Goal: Task Accomplishment & Management: Manage account settings

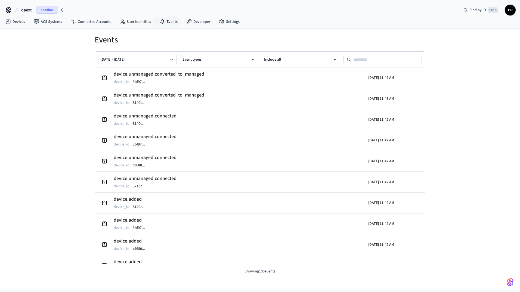
drag, startPoint x: 450, startPoint y: 101, endPoint x: 520, endPoint y: 292, distance: 203.4
click at [14, 21] on link "Devices" at bounding box center [15, 22] width 28 height 10
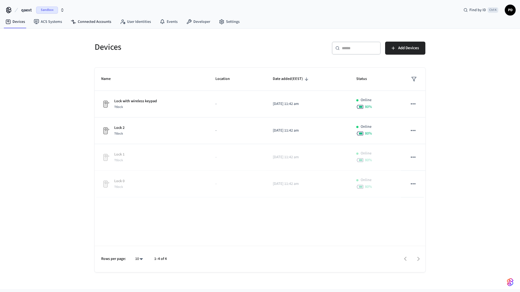
click at [86, 16] on nav "Devices ACS Systems Connected Accounts User Identities Events Developer Settings" at bounding box center [122, 22] width 243 height 13
click at [87, 23] on link "Connected Accounts" at bounding box center [90, 22] width 49 height 10
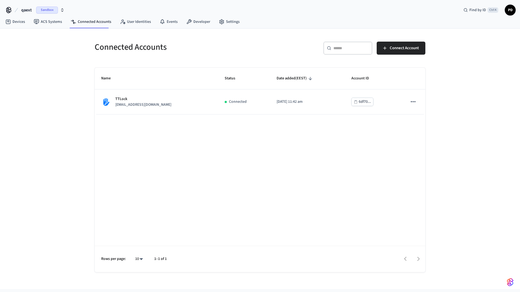
click at [55, 118] on div "Connected Accounts ​ ​ Connect Account Name Status Date added (EEST) Account ID…" at bounding box center [260, 159] width 520 height 261
